Goal: Information Seeking & Learning: Learn about a topic

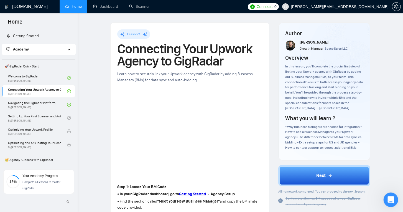
click at [355, 197] on icon "Open Intercom Messenger" at bounding box center [390, 198] width 9 height 9
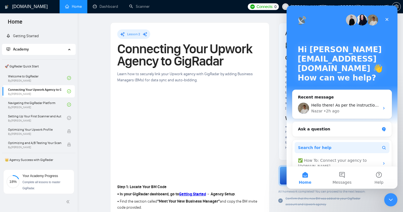
scroll to position [1, 0]
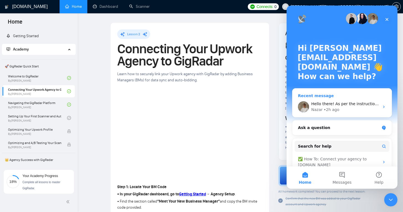
click at [338, 107] on div "• 2h ago" at bounding box center [332, 110] width 16 height 6
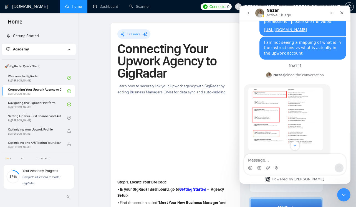
scroll to position [543, 0]
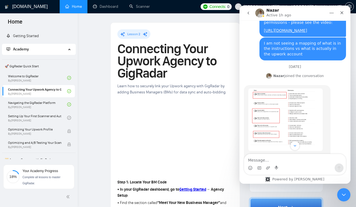
click at [292, 96] on img "Nazar says…" at bounding box center [285, 119] width 74 height 63
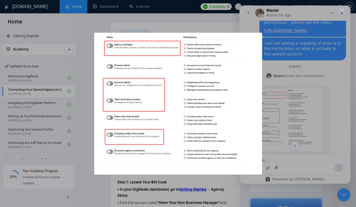
scroll to position [0, 0]
click at [225, 20] on div "Intercom messenger" at bounding box center [178, 103] width 356 height 207
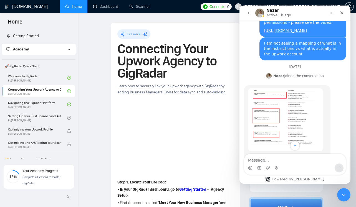
scroll to position [601, 0]
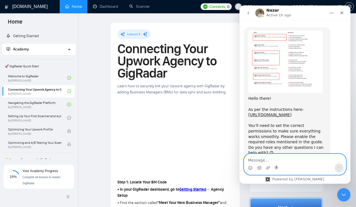
click at [267, 161] on textarea "Message…" at bounding box center [295, 158] width 102 height 9
type textarea "O"
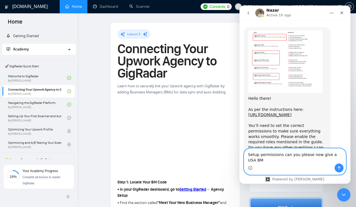
scroll to position [606, 0]
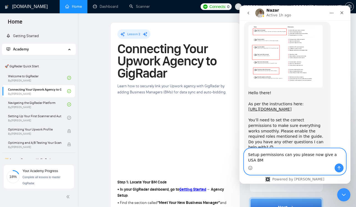
type textarea "Setup permissions can you please now give a USA BM"
click at [336, 168] on button "Send a message…" at bounding box center [338, 168] width 9 height 9
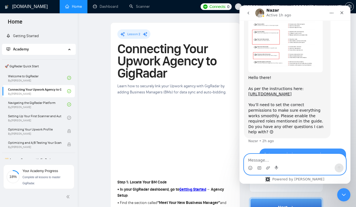
scroll to position [623, 0]
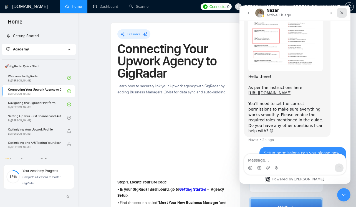
click at [340, 14] on icon "Close" at bounding box center [341, 13] width 4 height 4
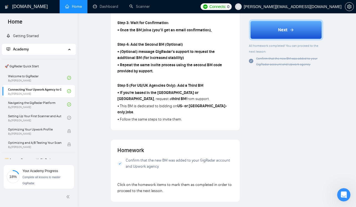
scroll to position [319, 0]
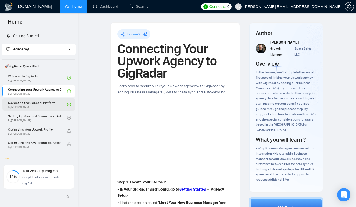
click at [50, 105] on link "Navigating the GigRadar Platform By Vlad Timinsky" at bounding box center [37, 104] width 59 height 12
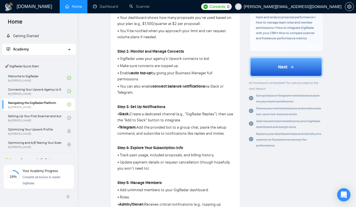
scroll to position [164, 0]
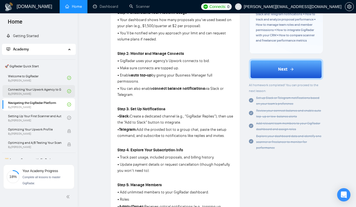
click at [43, 92] on link "Connecting Your Upwork Agency to GigRadar By Vlad Timinsky" at bounding box center [37, 91] width 59 height 12
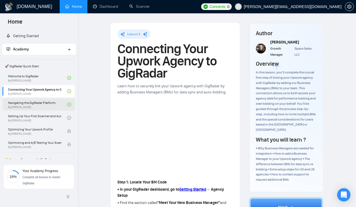
click at [45, 103] on link "Navigating the GigRadar Platform By Vlad Timinsky" at bounding box center [37, 104] width 59 height 12
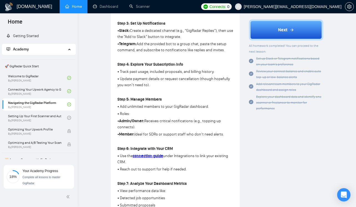
scroll to position [251, 0]
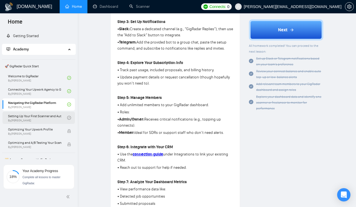
click at [56, 121] on link "Setting Up Your First Scanner and Auto-Bidder By Vlad Timinsky" at bounding box center [37, 118] width 59 height 12
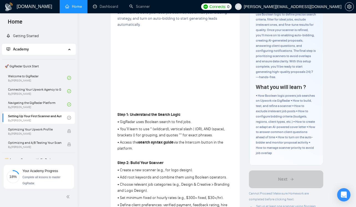
scroll to position [72, 0]
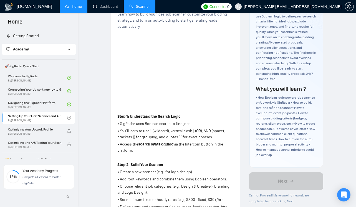
click at [141, 4] on link "Scanner" at bounding box center [139, 6] width 21 height 5
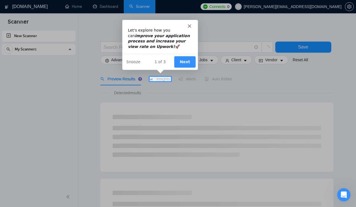
click at [183, 62] on button "Next" at bounding box center [184, 61] width 21 height 11
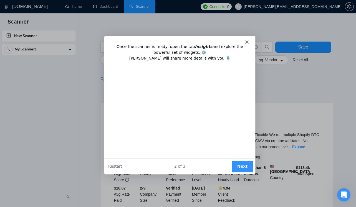
click at [246, 40] on div "Intercom messenger" at bounding box center [179, 40] width 151 height 8
click at [247, 42] on polygon "Close" at bounding box center [246, 41] width 3 height 3
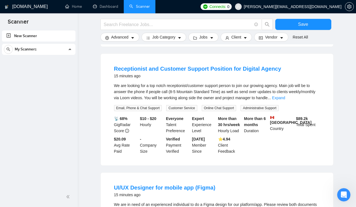
scroll to position [165, 0]
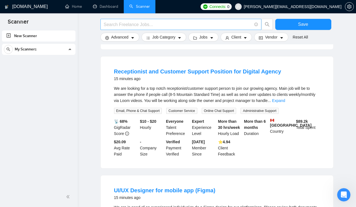
click at [140, 21] on span at bounding box center [180, 24] width 161 height 11
click at [140, 22] on input "text" at bounding box center [178, 24] width 148 height 7
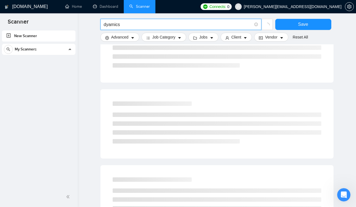
click at [111, 25] on input "dyamics" at bounding box center [178, 24] width 148 height 7
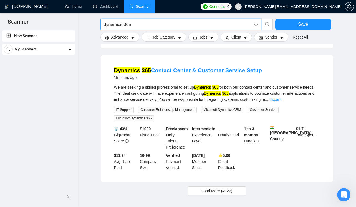
scroll to position [580, 0]
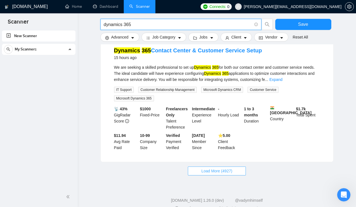
type input "dynamics 365"
click at [211, 168] on span "Load More (4927)" at bounding box center [216, 171] width 31 height 6
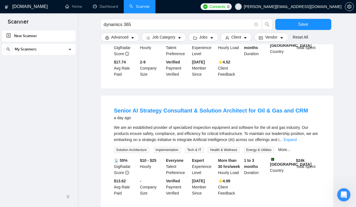
scroll to position [1208, 0]
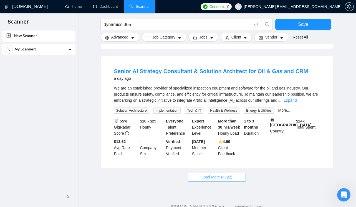
click at [205, 174] on span "Load More (4922)" at bounding box center [216, 177] width 31 height 6
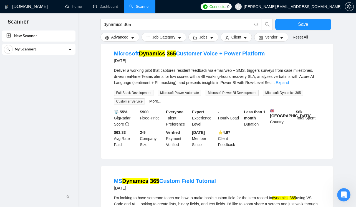
scroll to position [1830, 0]
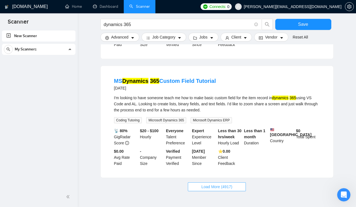
click at [217, 184] on span "Load More (4917)" at bounding box center [216, 187] width 31 height 6
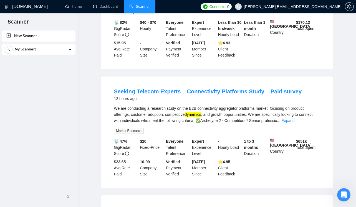
scroll to position [0, 0]
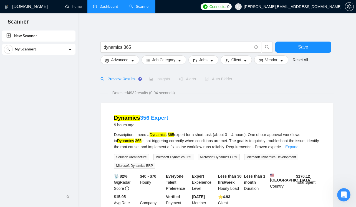
click at [99, 6] on link "Dashboard" at bounding box center [105, 6] width 25 height 5
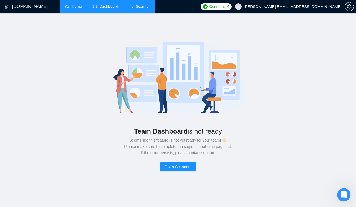
click at [75, 9] on link "Home" at bounding box center [73, 6] width 17 height 5
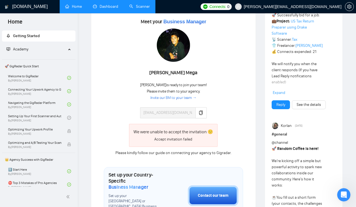
scroll to position [106, 0]
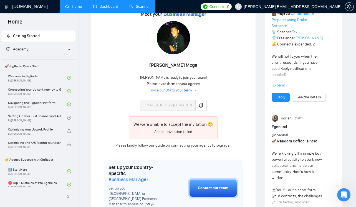
click at [194, 129] on div "Accept invitation failed" at bounding box center [173, 132] width 80 height 6
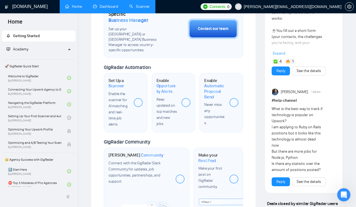
scroll to position [269, 0]
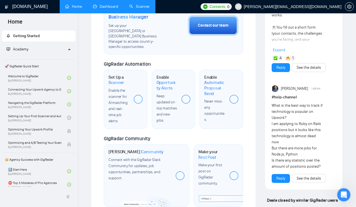
click at [212, 170] on div "Make your first post on GigRadar community." at bounding box center [211, 174] width 27 height 24
click at [209, 155] on span "First Post" at bounding box center [207, 158] width 18 height 6
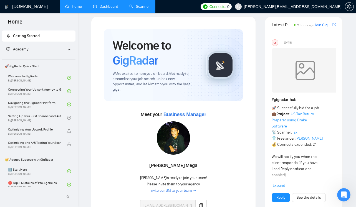
scroll to position [0, 0]
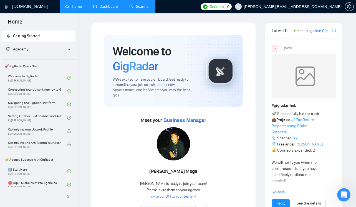
click at [326, 31] on link "Join GigRadar Slack Community" at bounding box center [322, 31] width 17 height 6
click at [50, 105] on link "Navigating the GigRadar Platform By Vlad Timinsky" at bounding box center [37, 104] width 59 height 12
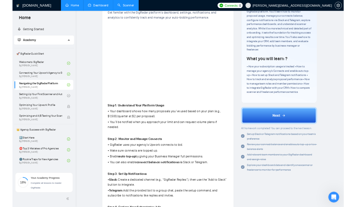
scroll to position [241, 0]
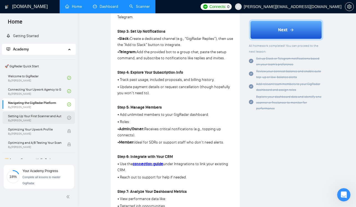
click at [52, 119] on link "Setting Up Your First Scanner and Auto-Bidder By Vlad Timinsky" at bounding box center [37, 118] width 59 height 12
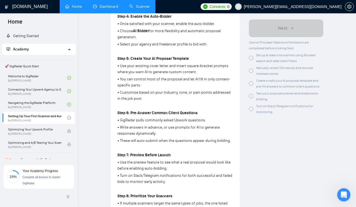
scroll to position [477, 0]
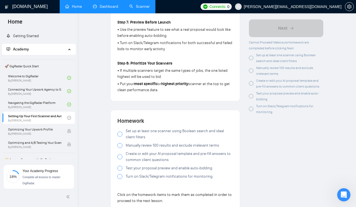
click at [118, 136] on div at bounding box center [119, 134] width 5 height 5
click at [120, 147] on div at bounding box center [119, 145] width 5 height 5
click at [119, 159] on div at bounding box center [119, 156] width 5 height 5
click at [120, 169] on div at bounding box center [119, 168] width 5 height 5
click at [120, 179] on div at bounding box center [119, 176] width 5 height 5
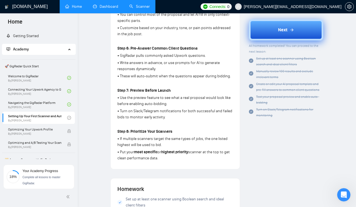
click at [271, 32] on button "Next" at bounding box center [286, 29] width 74 height 21
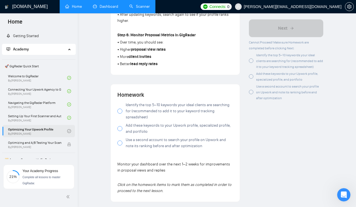
scroll to position [345, 0]
click at [121, 108] on span at bounding box center [119, 110] width 5 height 5
click at [125, 122] on label "Add these keywords to your Upwork profile, specialized profile, and portfolio" at bounding box center [175, 128] width 116 height 12
click at [121, 140] on div at bounding box center [119, 142] width 5 height 5
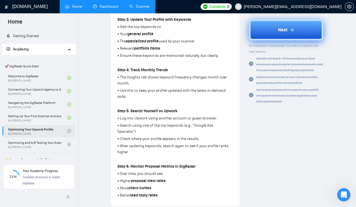
click at [275, 34] on button "Next" at bounding box center [286, 29] width 74 height 21
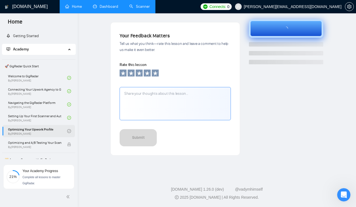
scroll to position [177, 0]
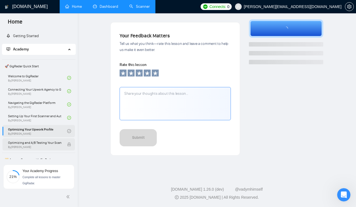
scroll to position [95, 0]
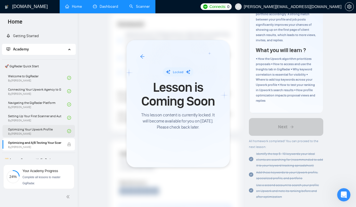
click at [47, 134] on div at bounding box center [178, 103] width 356 height 207
